Goal: Information Seeking & Learning: Learn about a topic

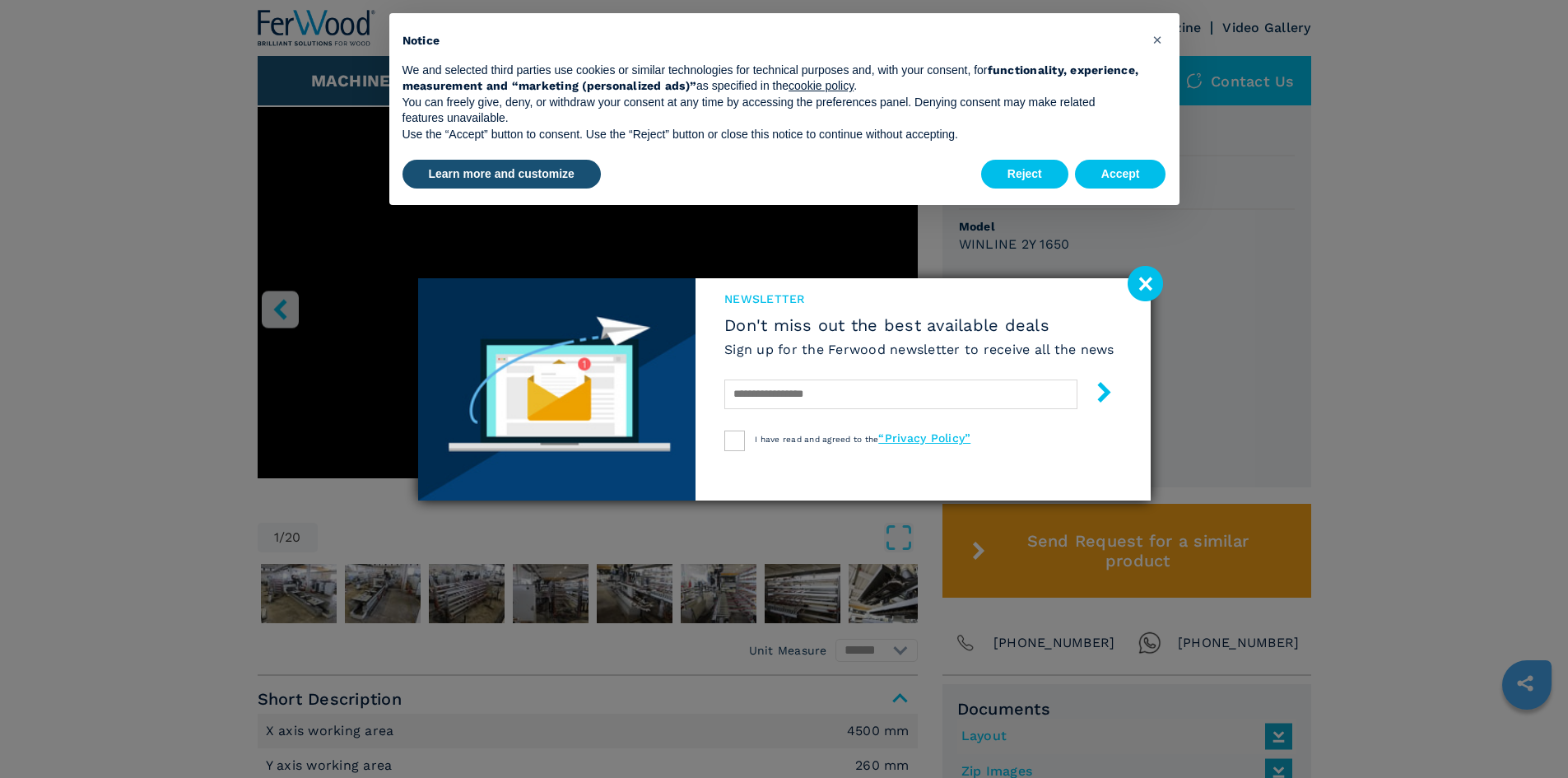
scroll to position [494, 0]
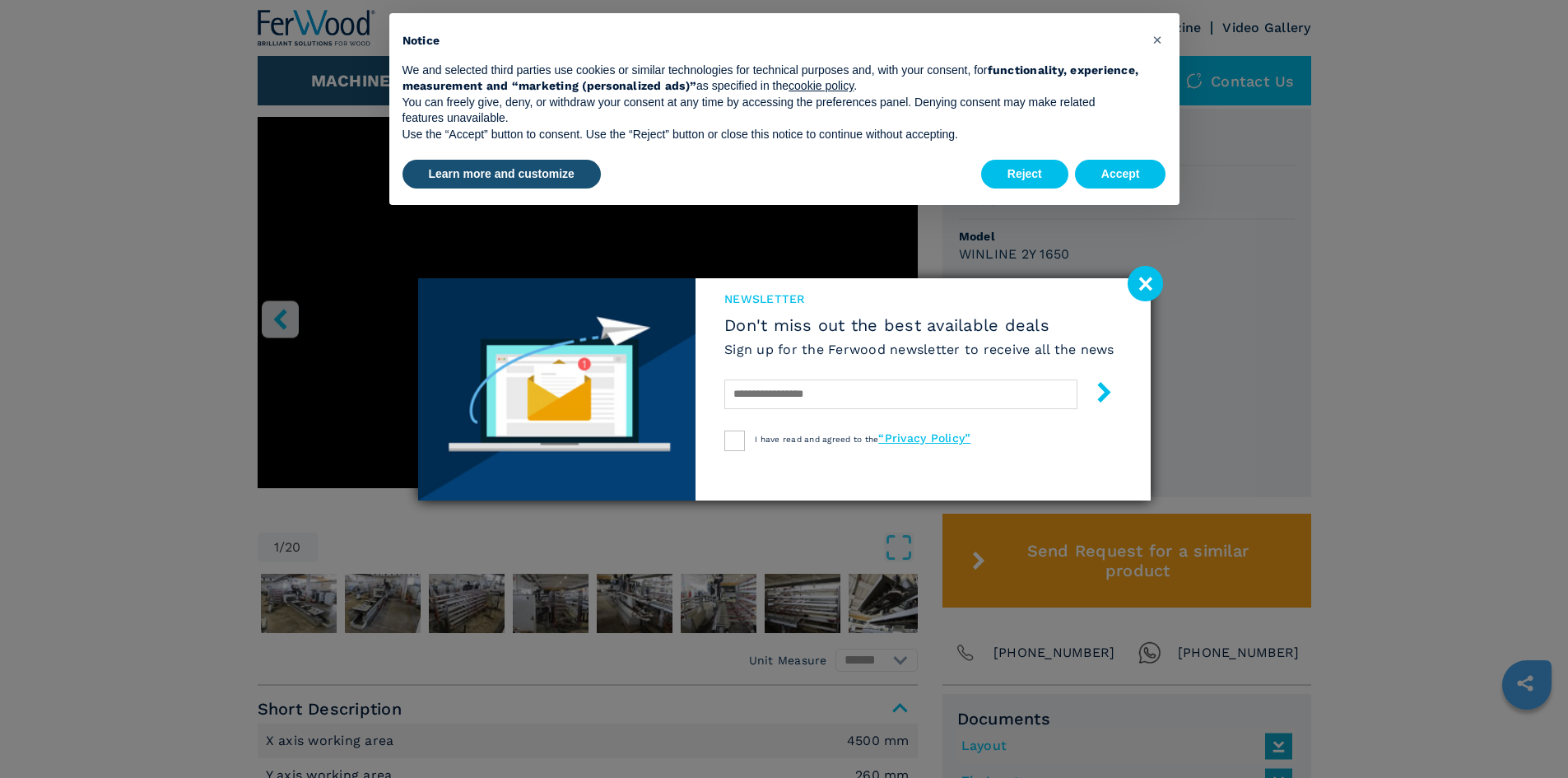
drag, startPoint x: 1134, startPoint y: 285, endPoint x: 1157, endPoint y: 238, distance: 52.3
click at [1136, 285] on image at bounding box center [1145, 283] width 36 height 36
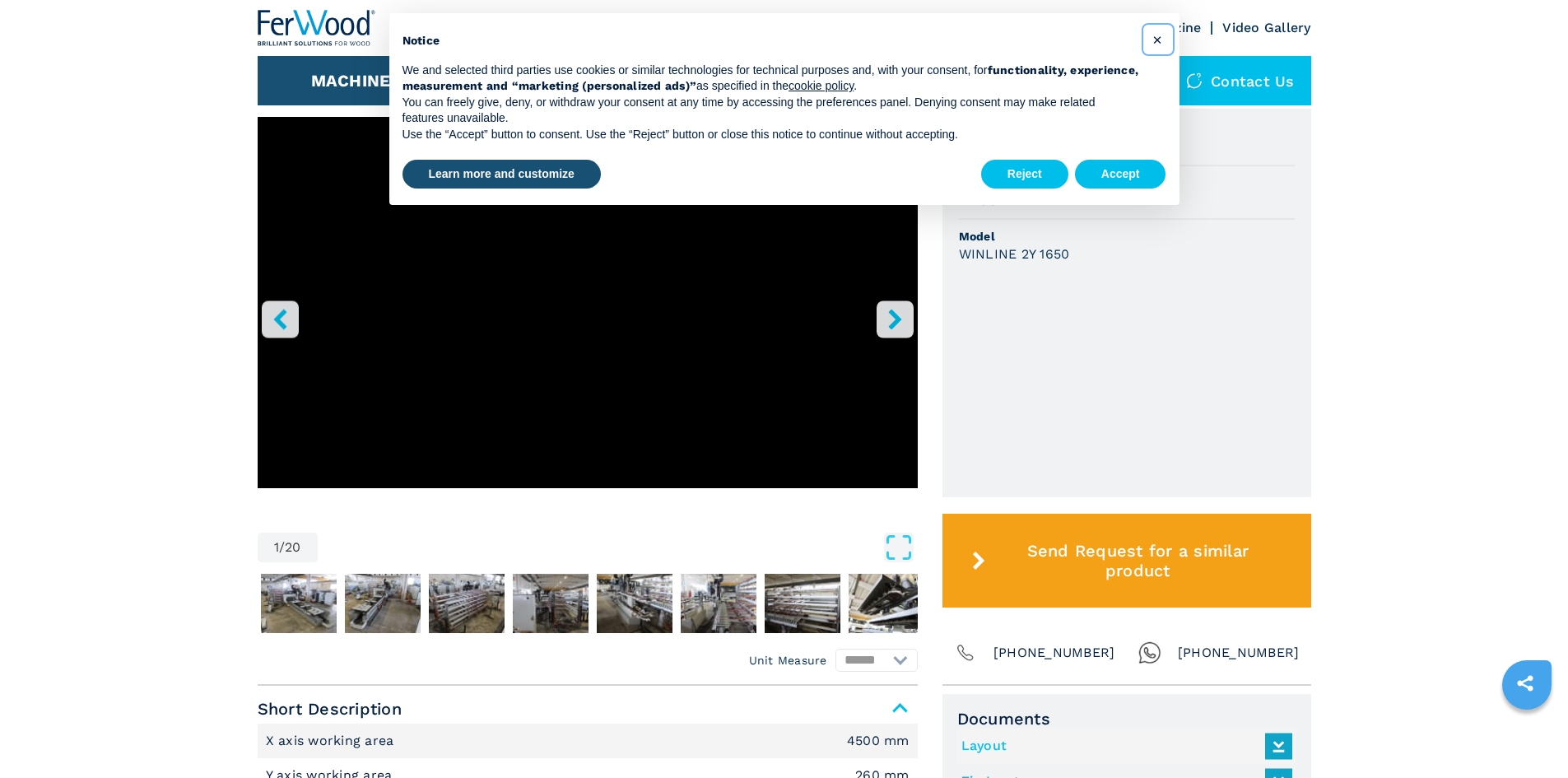
click at [1155, 38] on span "×" at bounding box center [1157, 39] width 10 height 20
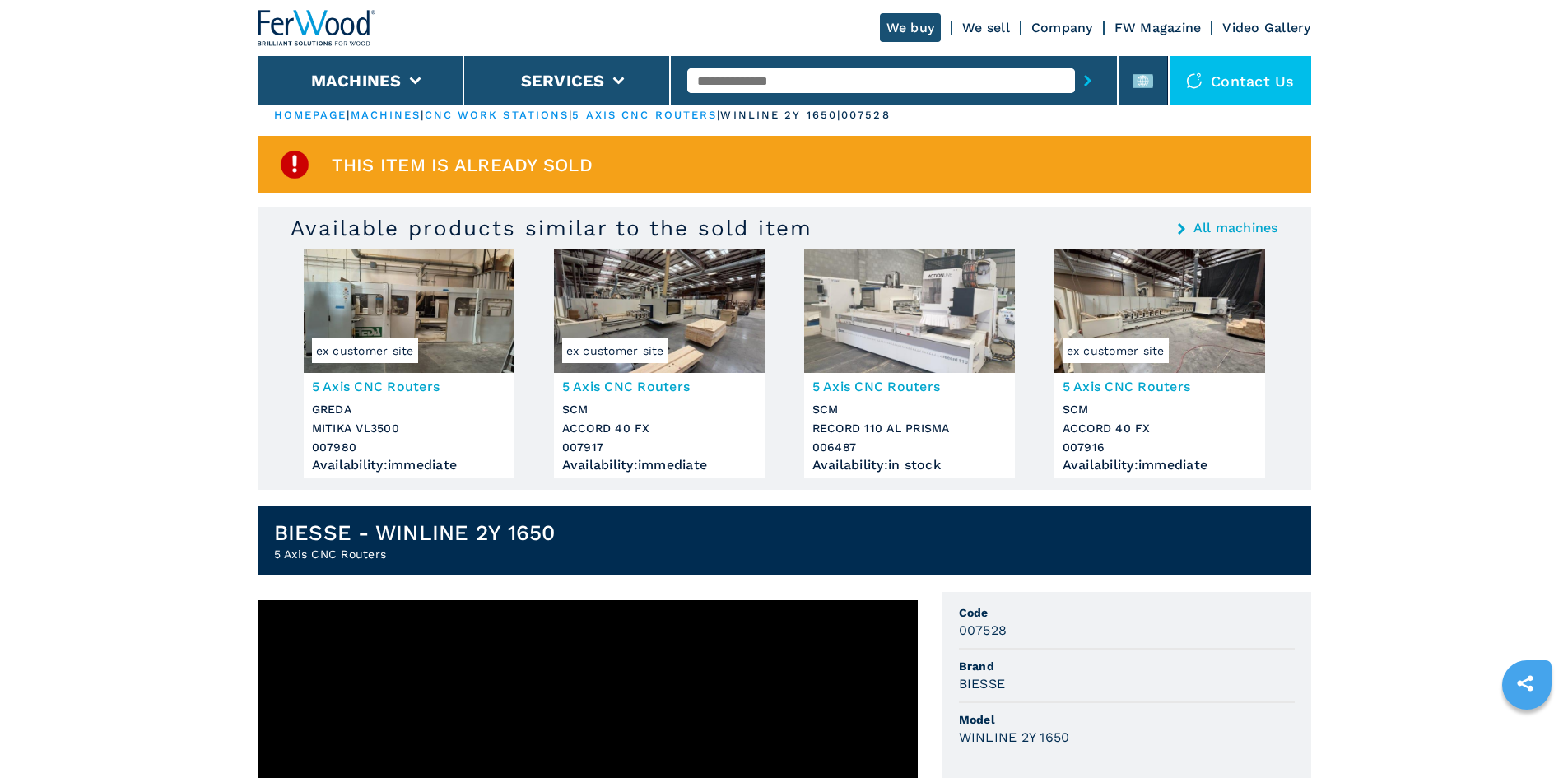
scroll to position [0, 0]
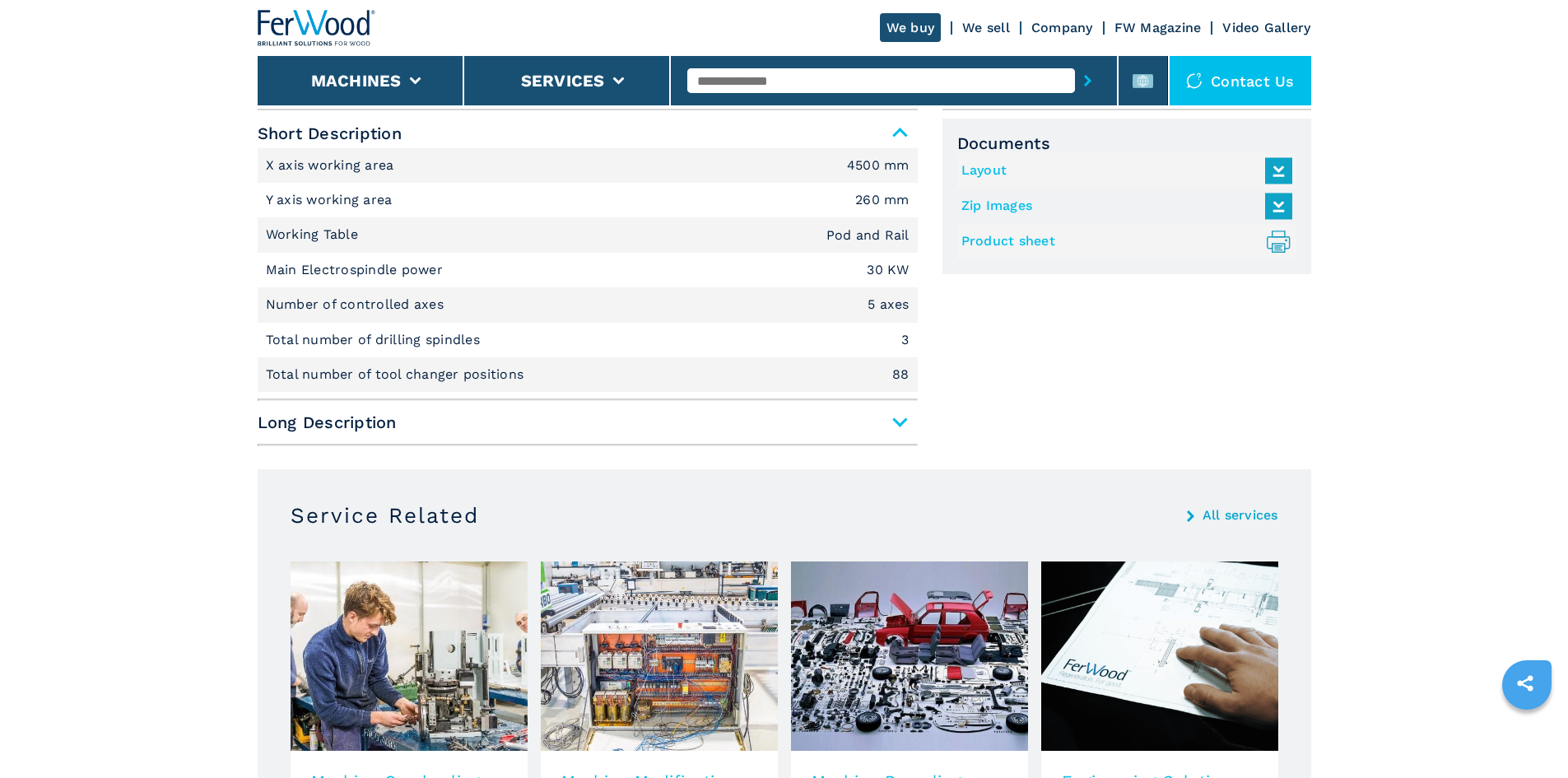
scroll to position [1070, 0]
click at [902, 426] on span "Long Description" at bounding box center [587, 421] width 660 height 30
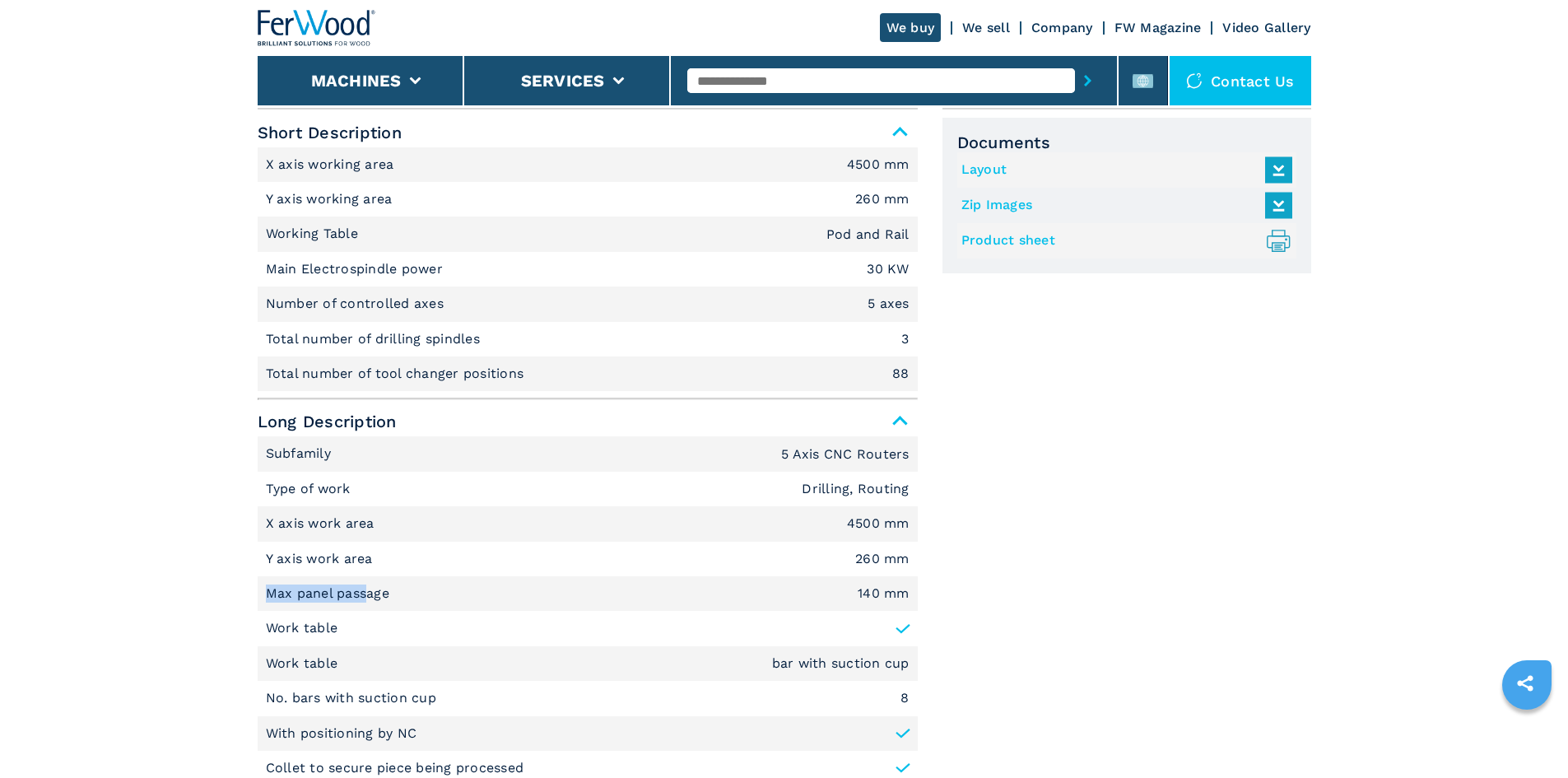
drag, startPoint x: 368, startPoint y: 593, endPoint x: 223, endPoint y: 602, distance: 145.3
